Goal: Subscribe to service/newsletter

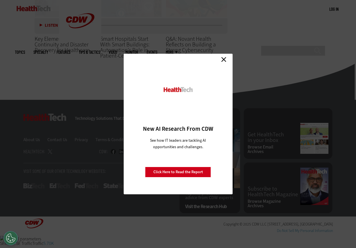
drag, startPoint x: 222, startPoint y: 55, endPoint x: 224, endPoint y: 59, distance: 4.2
click at [222, 55] on div "Close New AI Research From CDW See how IT leaders are tackling AI opportunities…" at bounding box center [178, 124] width 109 height 141
click at [224, 59] on link "Close" at bounding box center [223, 59] width 8 height 8
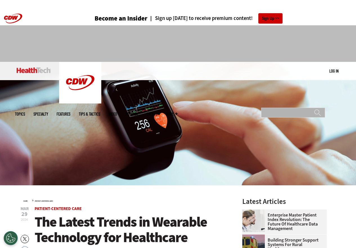
click at [277, 108] on input "Search" at bounding box center [293, 113] width 64 height 10
click at [254, 75] on div "MENU Log in Mobile menu Topics Artificial Intelligence Cloud Data Analytics Dat…" at bounding box center [178, 71] width 326 height 18
click at [272, 108] on input "Search" at bounding box center [293, 113] width 64 height 10
click at [247, 72] on div "MENU Log in Mobile menu Topics Artificial Intelligence Cloud Data Analytics Dat…" at bounding box center [178, 71] width 326 height 18
click at [7, 17] on header "Become an Insider Sign up [DATE] to receive premium content! Sign Up" at bounding box center [178, 18] width 356 height 14
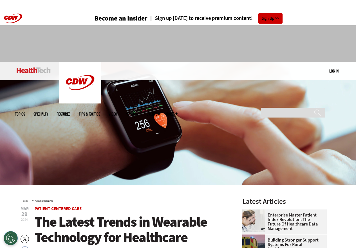
click at [105, 16] on h3 "Become an Insider" at bounding box center [121, 18] width 53 height 6
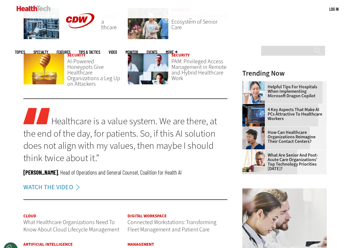
scroll to position [563, 0]
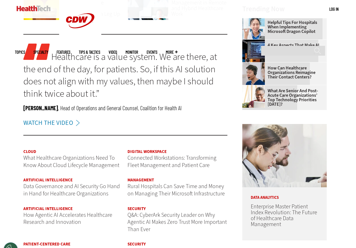
drag, startPoint x: 228, startPoint y: 124, endPoint x: 238, endPoint y: 142, distance: 20.7
click at [228, 124] on main "Management Building Stronger Support Systems for Rural Healthcare Rural communi…" at bounding box center [178, 11] width 326 height 607
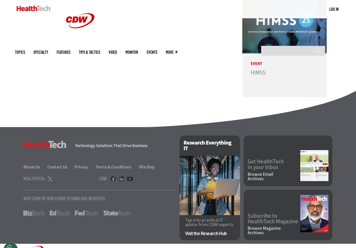
scroll to position [1409, 0]
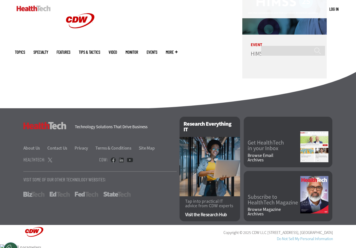
drag, startPoint x: 114, startPoint y: 153, endPoint x: 117, endPoint y: 152, distance: 3.1
click at [115, 158] on link at bounding box center [113, 160] width 5 height 5
